Goal: Task Accomplishment & Management: Complete application form

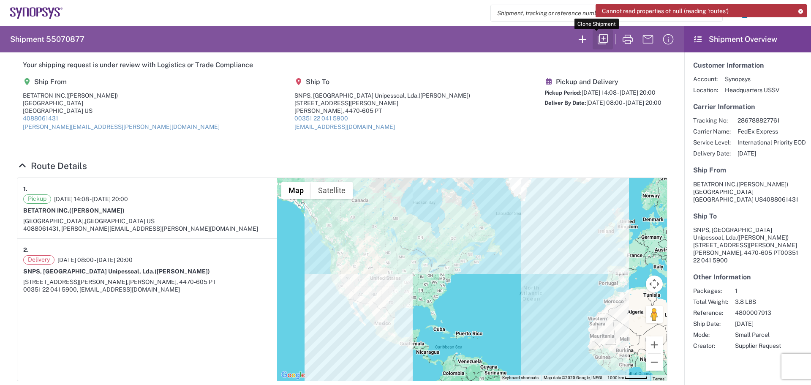
click at [599, 39] on icon "button" at bounding box center [603, 40] width 14 height 14
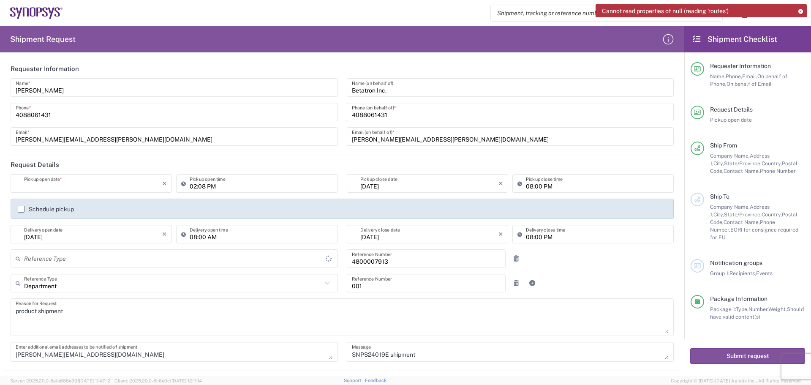
type input "Purchase Order"
type input "[GEOGRAPHIC_DATA]"
type input "Delivered at Place"
type input "[GEOGRAPHIC_DATA]"
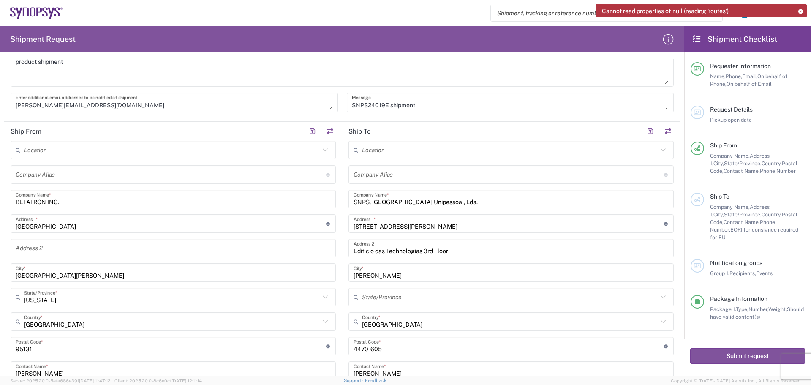
scroll to position [254, 0]
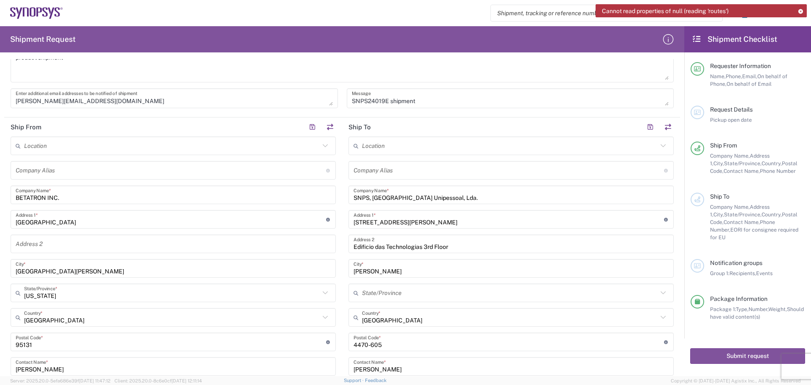
click at [364, 146] on input "text" at bounding box center [510, 146] width 296 height 15
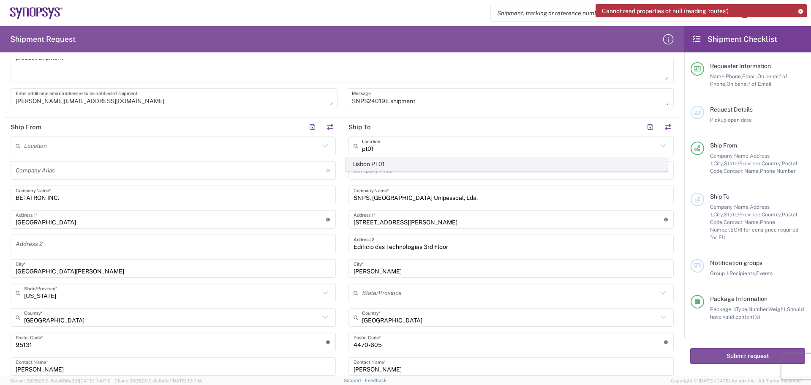
click at [417, 162] on span "Lisbon PT01" at bounding box center [507, 164] width 321 height 13
type input "Lisbon PT01"
type input "[GEOGRAPHIC_DATA]"
type input "Piso 2"
type input "Porto Salvo"
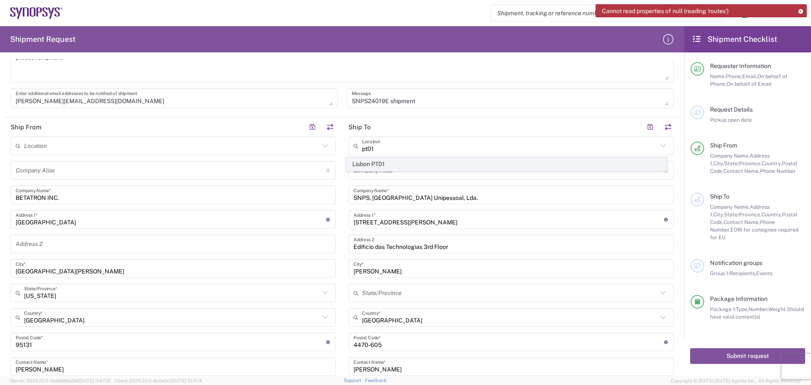
type input "2740-267"
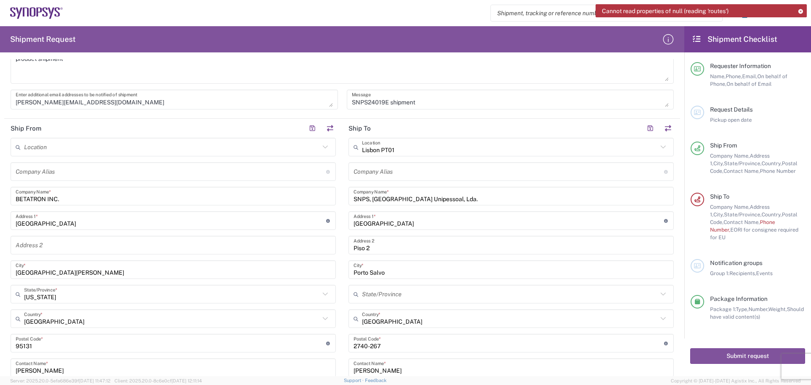
scroll to position [211, 0]
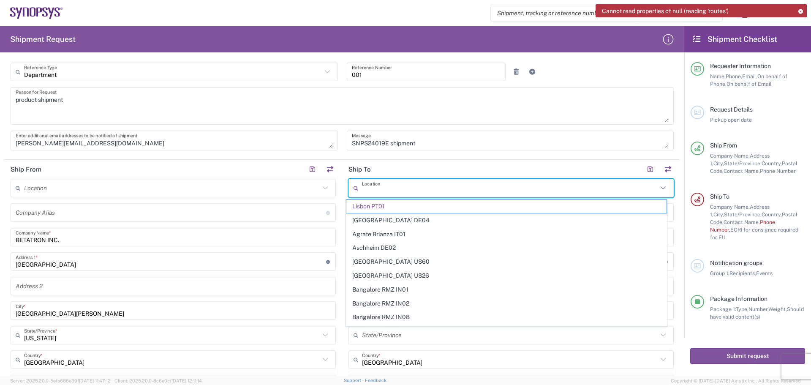
click at [394, 190] on input "text" at bounding box center [510, 188] width 296 height 15
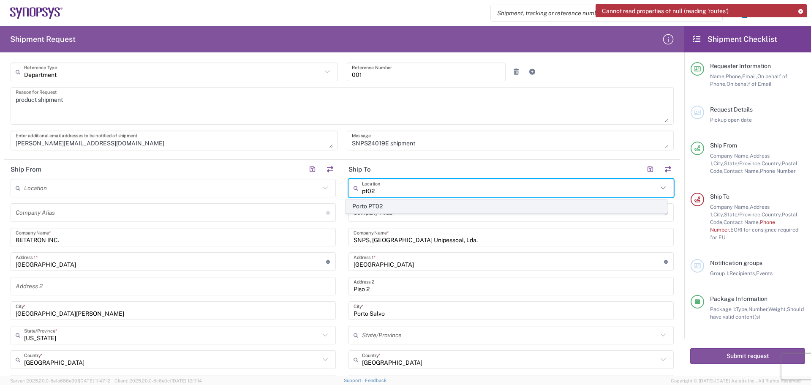
click at [428, 208] on span "Porto PT02" at bounding box center [507, 206] width 321 height 13
type input "Porto PT02"
type input "[STREET_ADDRESS][PERSON_NAME]"
type input "Edificio das Technologias 3rd Floor"
type input "[PERSON_NAME]"
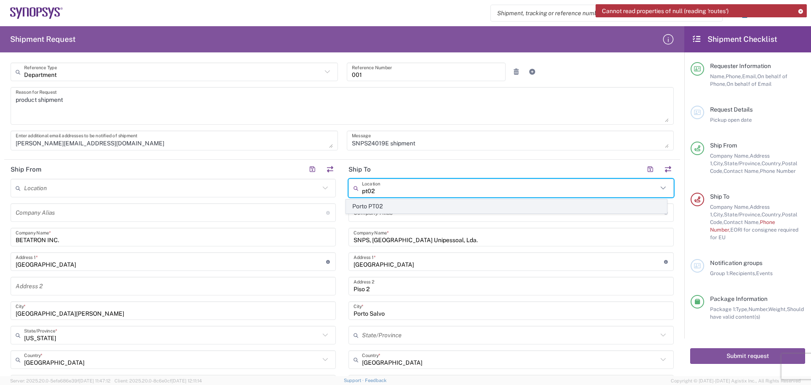
type input "4470-605"
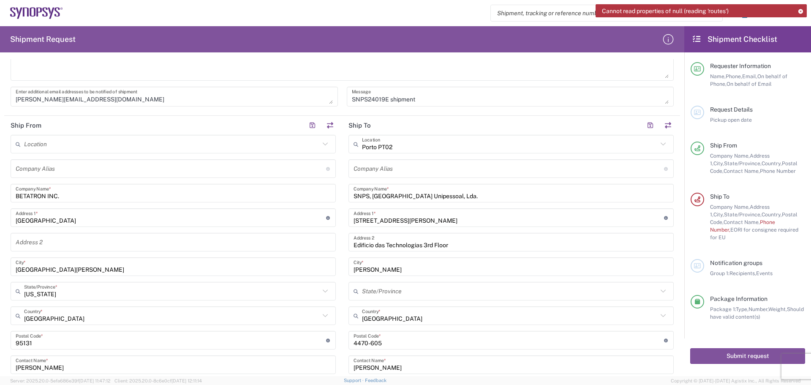
scroll to position [254, 0]
